Goal: Information Seeking & Learning: Understand process/instructions

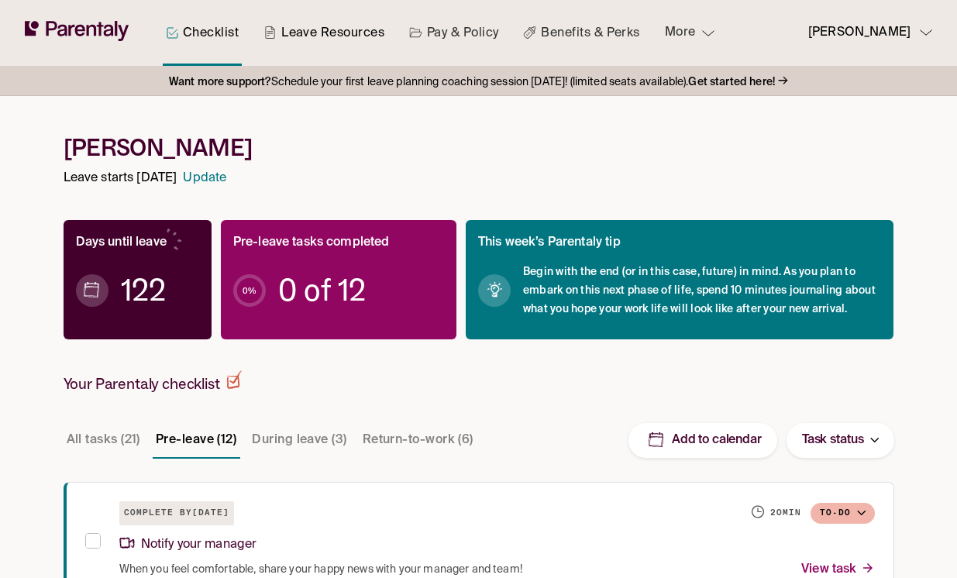
click at [349, 25] on link "Leave Resources" at bounding box center [323, 33] width 127 height 66
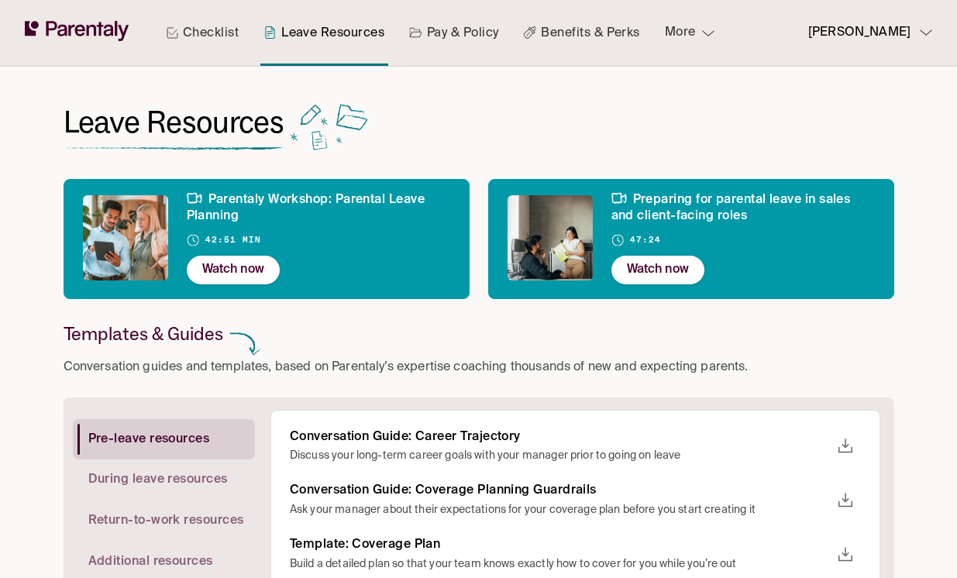
click at [439, 36] on link "Pay & Policy" at bounding box center [454, 33] width 96 height 66
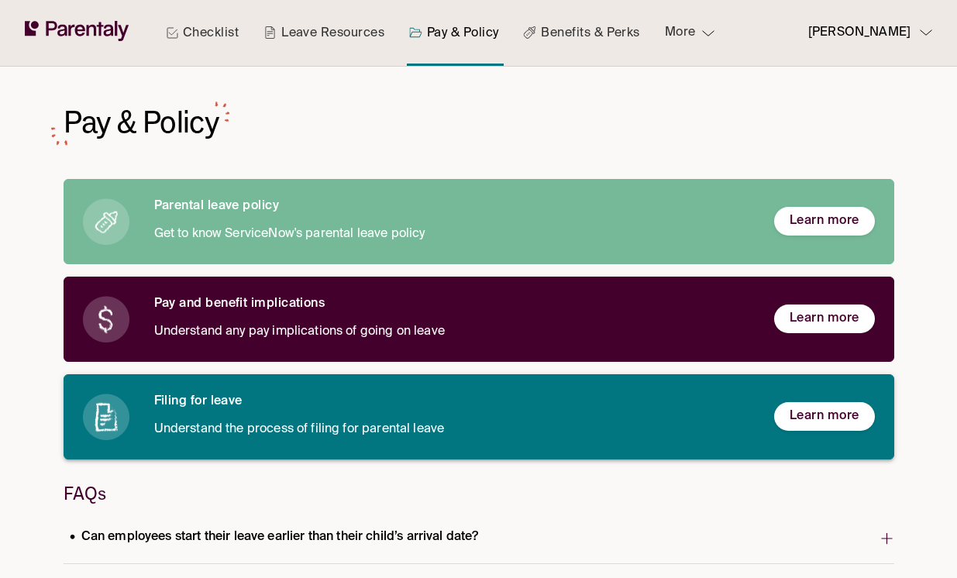
click at [228, 404] on h6 "Filing for leave" at bounding box center [451, 401] width 595 height 16
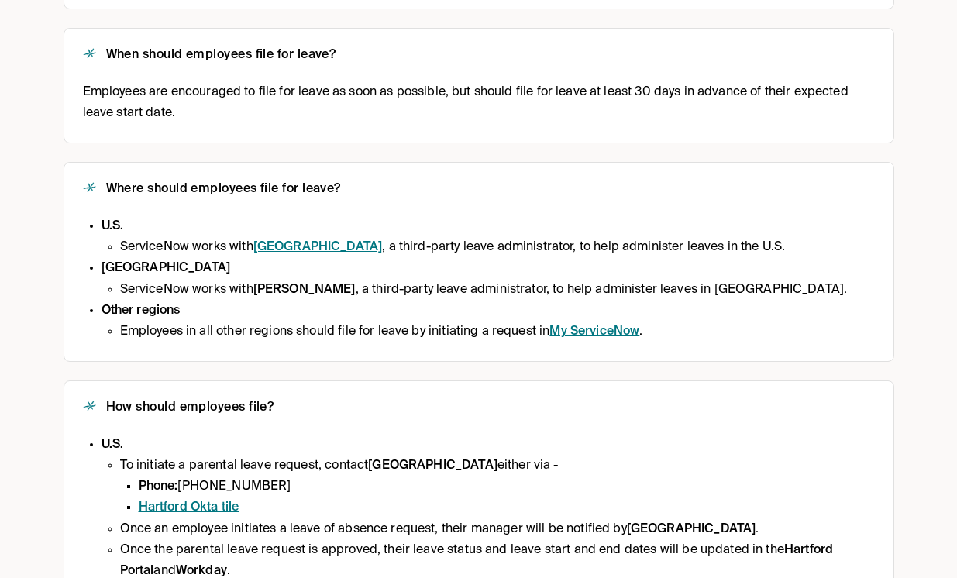
scroll to position [383, 0]
